Goal: Information Seeking & Learning: Learn about a topic

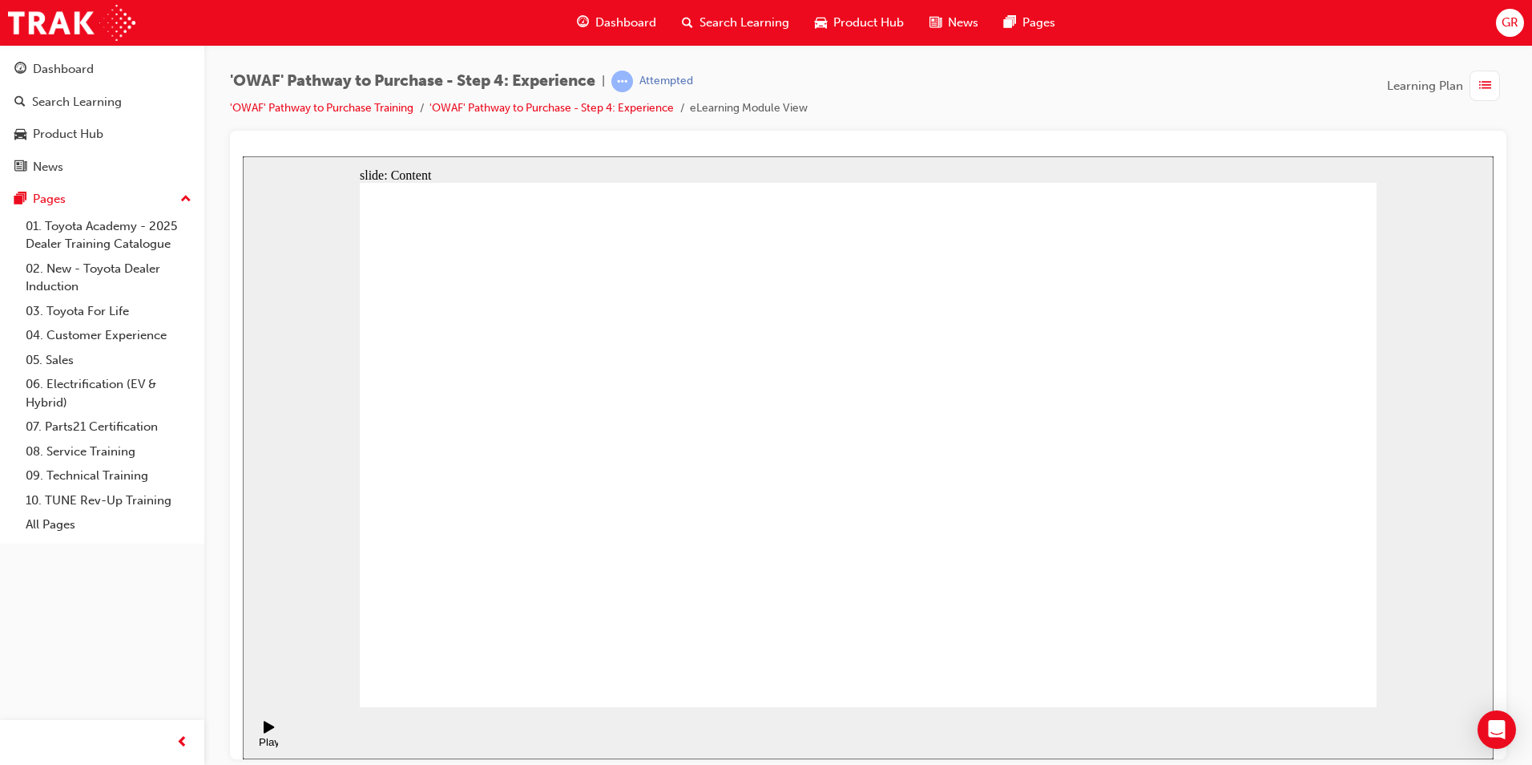
drag, startPoint x: 887, startPoint y: 329, endPoint x: 915, endPoint y: 333, distance: 28.5
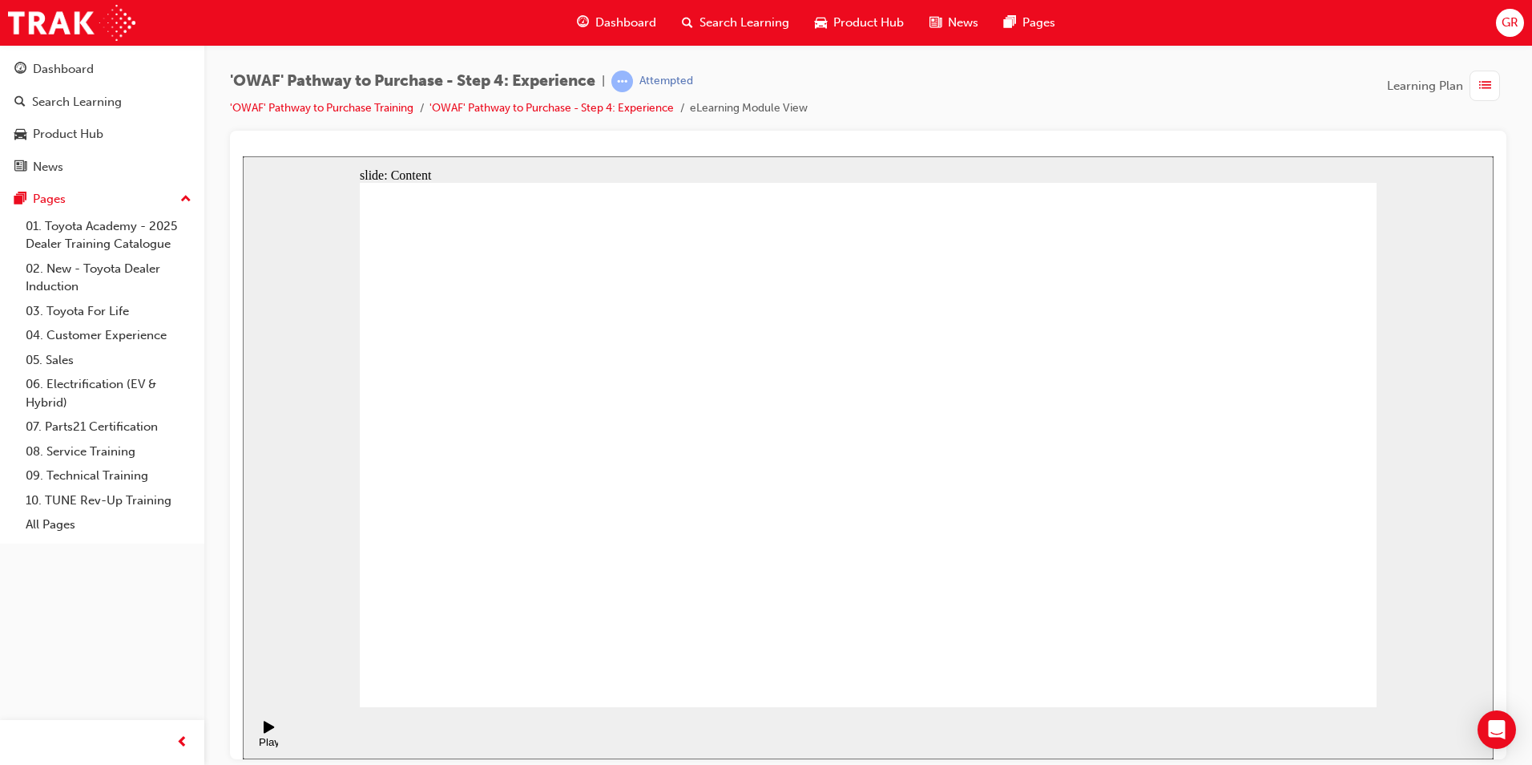
drag, startPoint x: 1175, startPoint y: 283, endPoint x: 1220, endPoint y: 256, distance: 52.5
